Goal: Task Accomplishment & Management: Complete application form

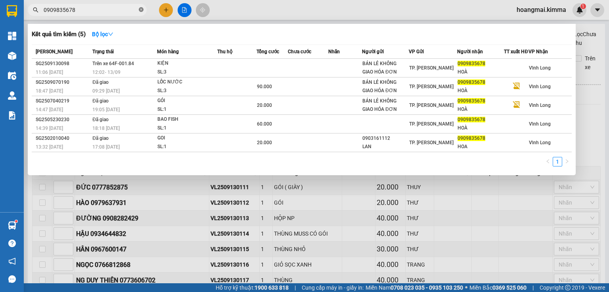
click at [140, 9] on icon "close-circle" at bounding box center [141, 9] width 5 height 5
type input "0909835678"
click at [141, 8] on icon "close-circle" at bounding box center [141, 9] width 5 height 5
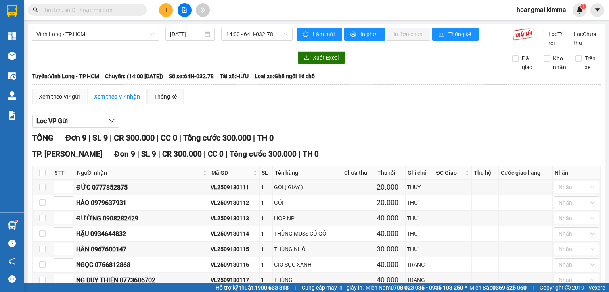
click at [165, 11] on button at bounding box center [166, 10] width 14 height 14
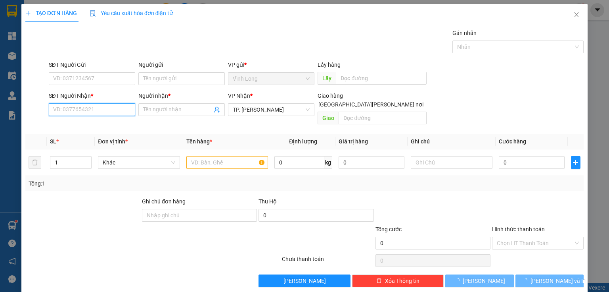
click at [90, 114] on input "SĐT Người Nhận *" at bounding box center [92, 109] width 86 height 13
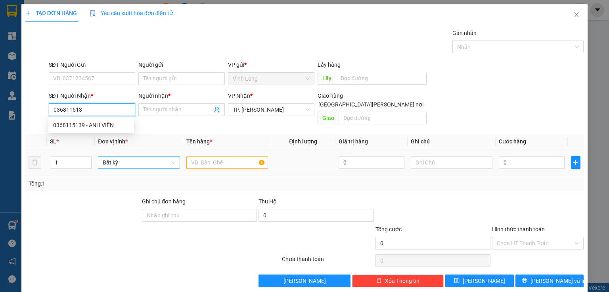
type input "0368115139"
click at [109, 125] on div "0368115139 - ANH VIỄN" at bounding box center [91, 125] width 76 height 9
type input "ANH VIỄN"
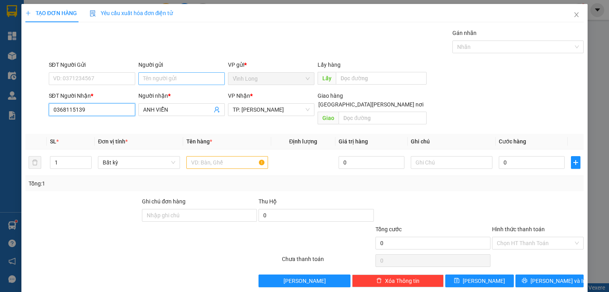
type input "0368115139"
click at [165, 79] on input "Người gửi" at bounding box center [181, 78] width 86 height 13
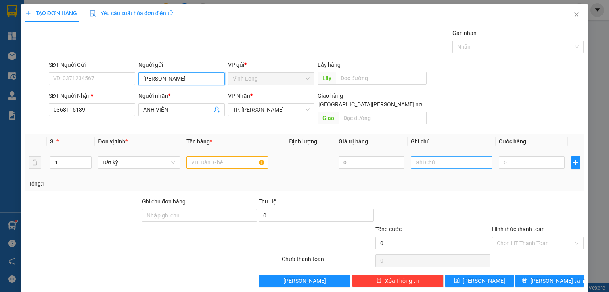
type input "[PERSON_NAME]"
click at [432, 156] on input "text" at bounding box center [452, 162] width 82 height 13
type input "THUY"
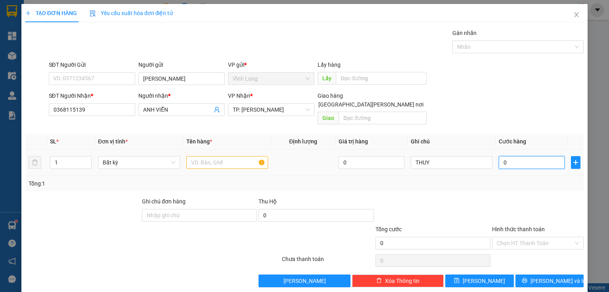
click at [508, 157] on input "0" at bounding box center [532, 162] width 66 height 13
type input "4"
type input "40"
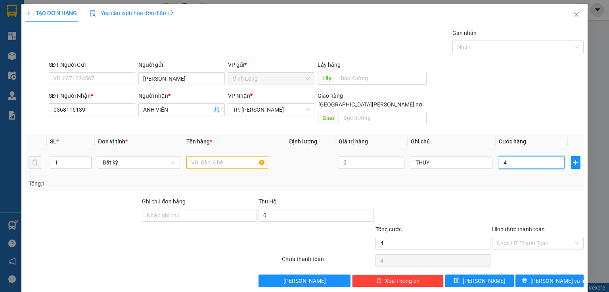
type input "40"
type input "40.000"
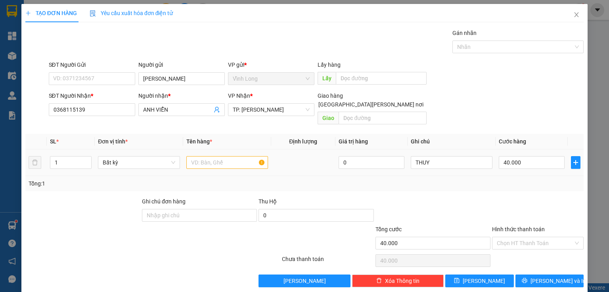
drag, startPoint x: 238, startPoint y: 160, endPoint x: 240, endPoint y: 156, distance: 4.6
click at [240, 156] on div at bounding box center [227, 162] width 82 height 16
click at [238, 156] on input "text" at bounding box center [227, 162] width 82 height 13
type input "GÓI NP"
click at [528, 237] on input "Hình thức thanh toán" at bounding box center [535, 243] width 77 height 12
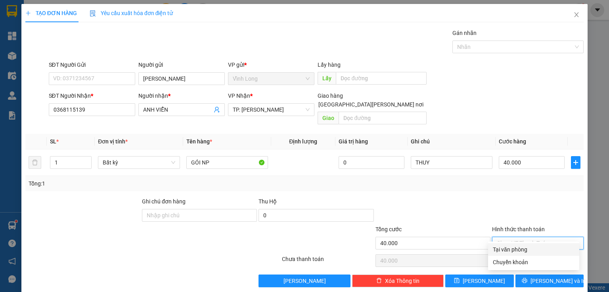
drag, startPoint x: 528, startPoint y: 239, endPoint x: 549, endPoint y: 257, distance: 28.1
click at [524, 249] on div "Tại văn phòng" at bounding box center [534, 249] width 82 height 9
type input "0"
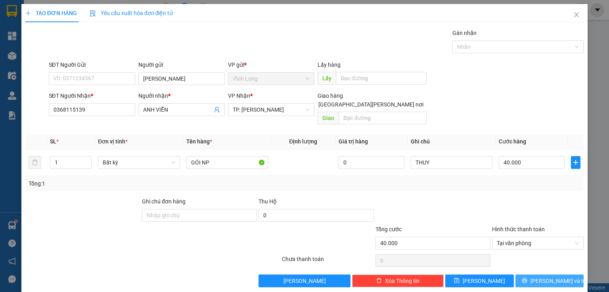
click at [551, 274] on button "[PERSON_NAME] và In" at bounding box center [550, 280] width 69 height 13
click at [550, 276] on span "[PERSON_NAME] và In" at bounding box center [559, 280] width 56 height 9
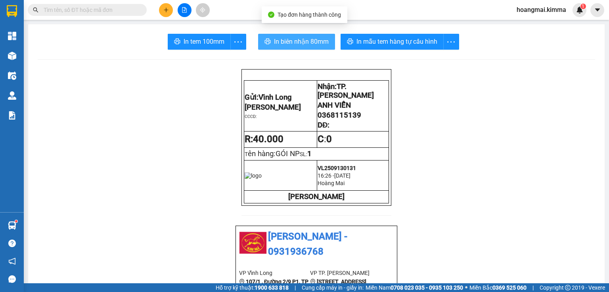
click at [284, 37] on span "In biên nhận 80mm" at bounding box center [301, 41] width 55 height 10
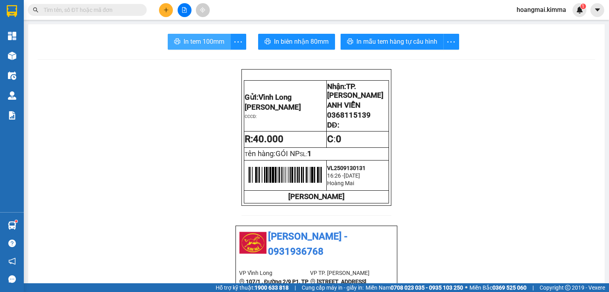
click at [188, 48] on button "In tem 100mm" at bounding box center [199, 42] width 63 height 16
